Goal: Task Accomplishment & Management: Manage account settings

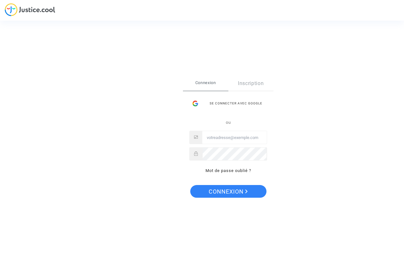
click at [212, 139] on input "Email" at bounding box center [234, 137] width 64 height 13
type input "bg.arnold@orange.fr"
click at [230, 191] on span "Connexion" at bounding box center [228, 191] width 39 height 13
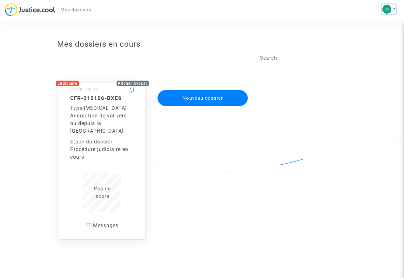
click at [393, 8] on button at bounding box center [389, 9] width 14 height 10
click at [373, 43] on link "Déconnexion" at bounding box center [370, 43] width 50 height 10
